Goal: Task Accomplishment & Management: Manage account settings

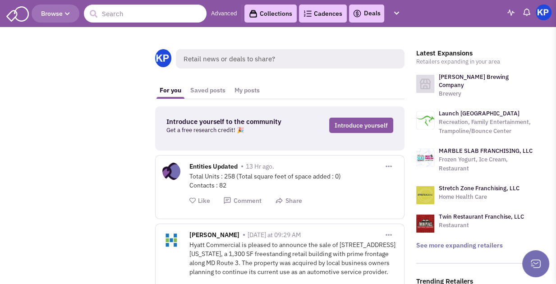
click at [370, 13] on link "Deals" at bounding box center [367, 13] width 28 height 11
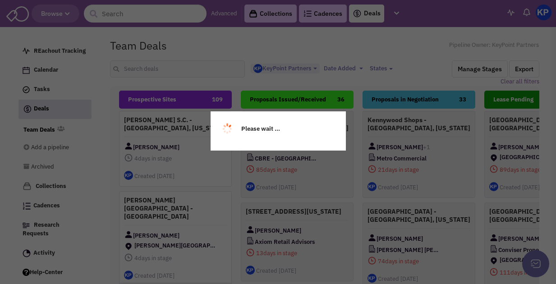
select select "1900"
select select
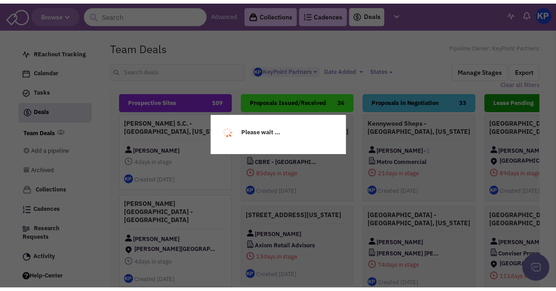
scroll to position [8, 0]
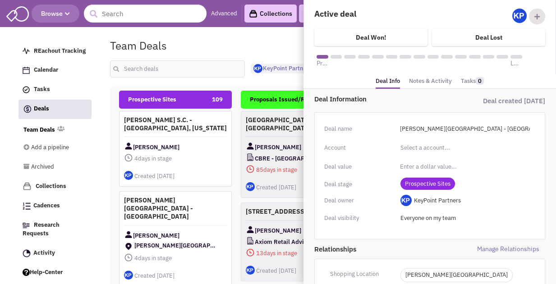
click at [437, 185] on span "Prospective Sites" at bounding box center [428, 184] width 55 height 12
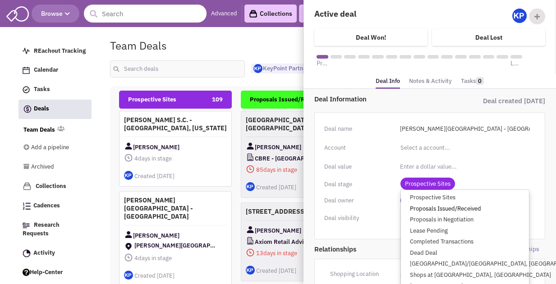
click at [434, 206] on link "Proposals Issued/Received" at bounding box center [465, 208] width 128 height 11
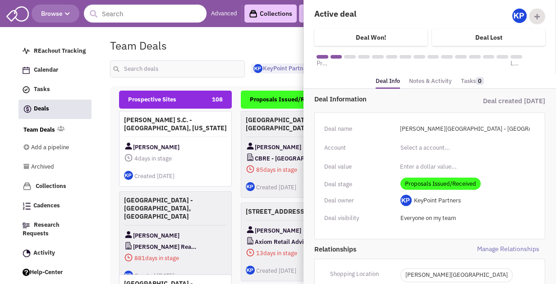
click at [430, 81] on link "Notes & Activity" at bounding box center [430, 81] width 43 height 13
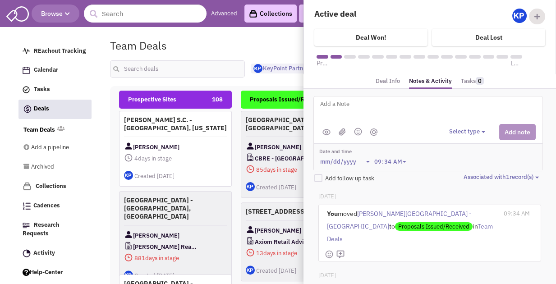
click at [417, 105] on textarea at bounding box center [430, 111] width 223 height 25
type textarea "[DATE]- Proposal issued."
click at [341, 131] on img at bounding box center [342, 132] width 7 height 8
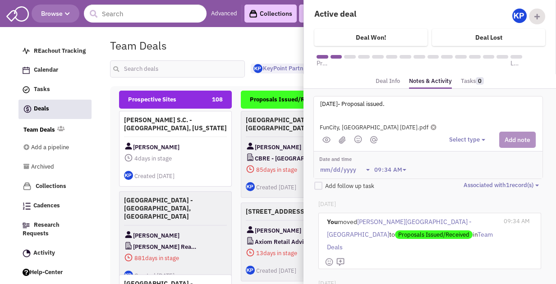
click at [462, 138] on button "Select type" at bounding box center [468, 140] width 39 height 9
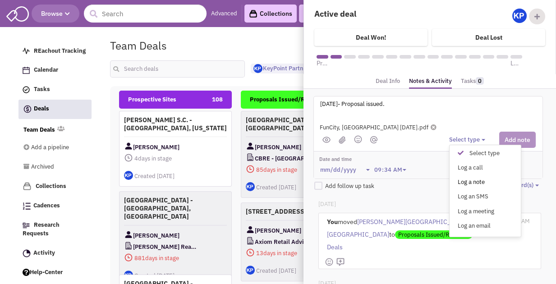
click at [469, 180] on div "Log a note" at bounding box center [463, 183] width 22 height 9
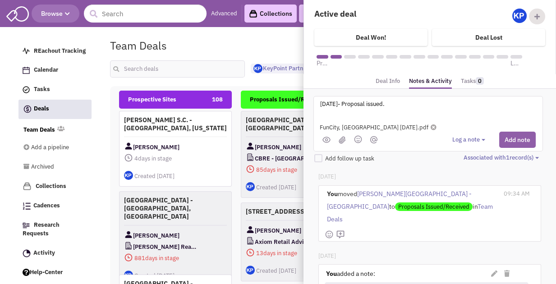
click at [522, 138] on button "Add note" at bounding box center [517, 140] width 37 height 16
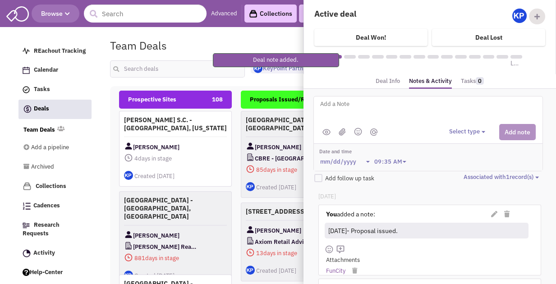
click at [246, 35] on div "Team Deals Pipeline Owner: KeyPoint Partners" at bounding box center [324, 45] width 441 height 21
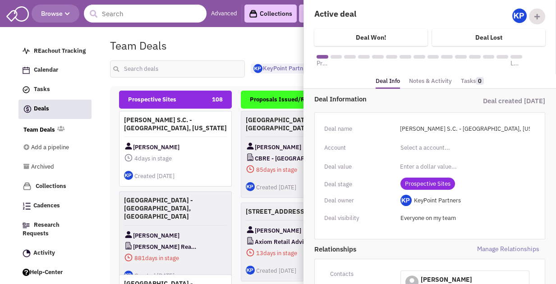
click at [435, 176] on div "Deal name [PERSON_NAME] S.C. - [GEOGRAPHIC_DATA], [US_STATE] Invalid deal name …" at bounding box center [429, 175] width 231 height 127
click at [435, 179] on span "Prospective Sites" at bounding box center [428, 184] width 55 height 12
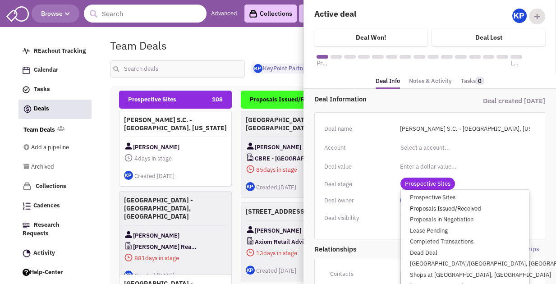
click at [435, 207] on link "Proposals Issued/Received" at bounding box center [465, 208] width 128 height 11
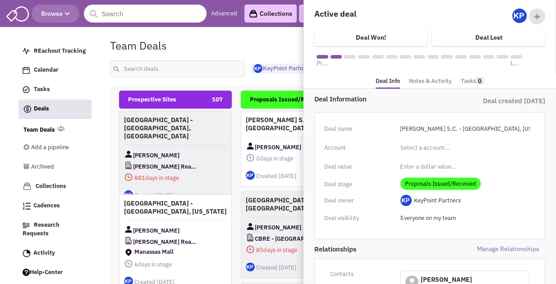
click at [427, 83] on link "Notes & Activity" at bounding box center [430, 81] width 43 height 13
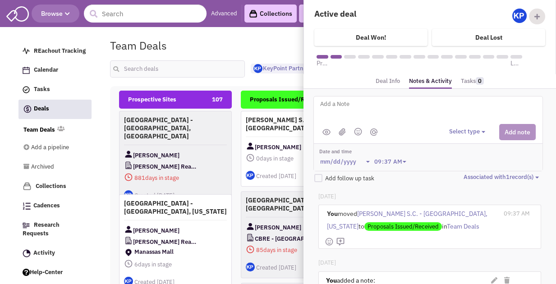
click at [422, 103] on textarea at bounding box center [430, 111] width 223 height 25
type textarea "[DATE]- Proposal issued."
click at [465, 129] on button "Select type" at bounding box center [468, 132] width 39 height 9
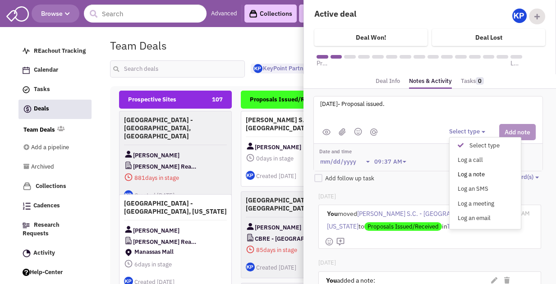
click at [466, 172] on div "Log a note" at bounding box center [463, 175] width 22 height 9
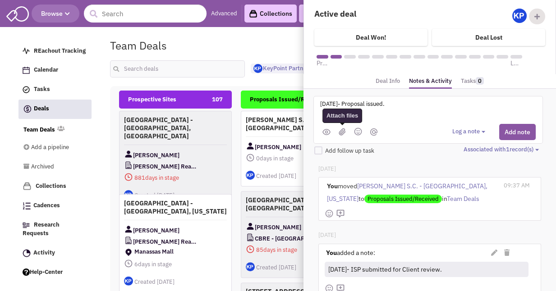
click at [337, 129] on span at bounding box center [342, 132] width 11 height 8
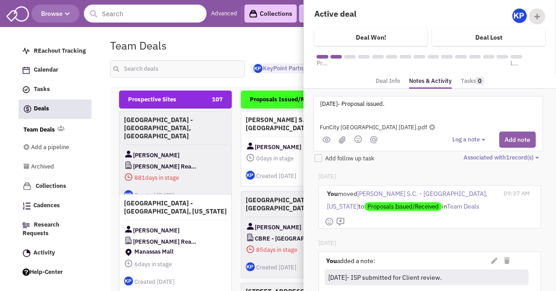
click at [516, 139] on button "Add note" at bounding box center [517, 140] width 37 height 16
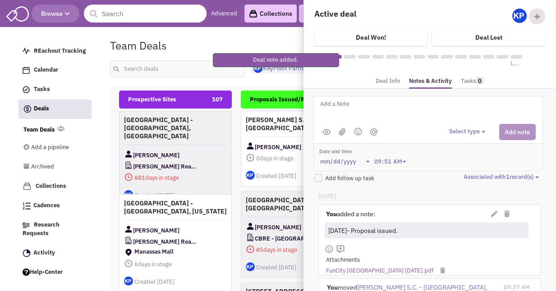
click at [265, 39] on div "Team Deals Pipeline Owner: KeyPoint Partners" at bounding box center [324, 45] width 441 height 21
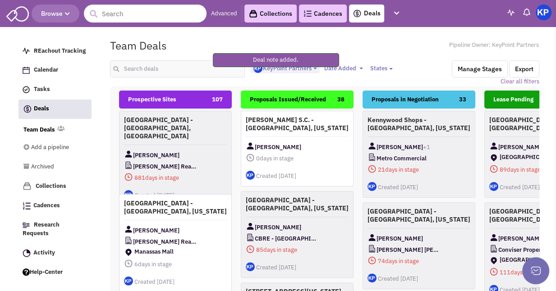
click at [549, 15] on img at bounding box center [544, 13] width 16 height 16
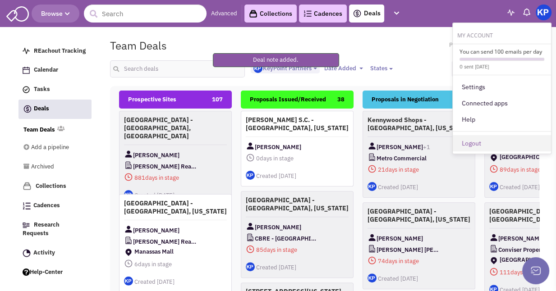
click at [493, 142] on link "Logout" at bounding box center [502, 143] width 98 height 16
